Goal: Task Accomplishment & Management: Complete application form

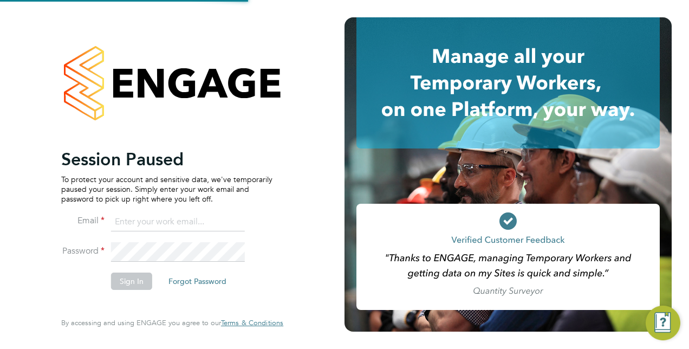
type input "[EMAIL_ADDRESS][DOMAIN_NAME]"
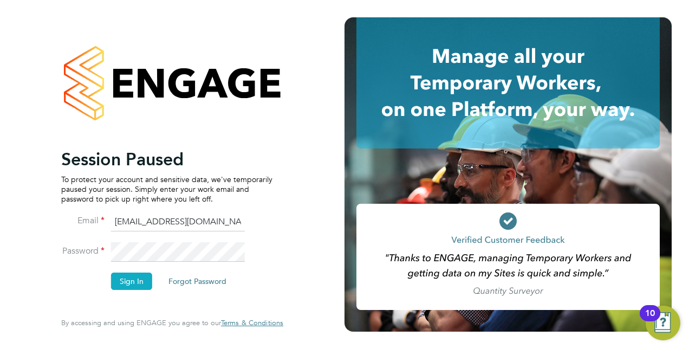
click at [131, 286] on button "Sign In" at bounding box center [131, 280] width 41 height 17
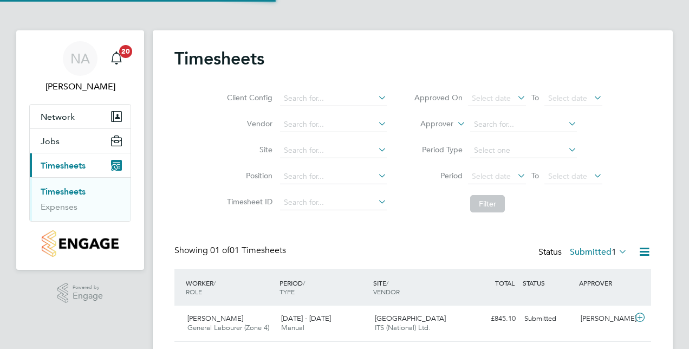
scroll to position [27, 94]
